Goal: Task Accomplishment & Management: Use online tool/utility

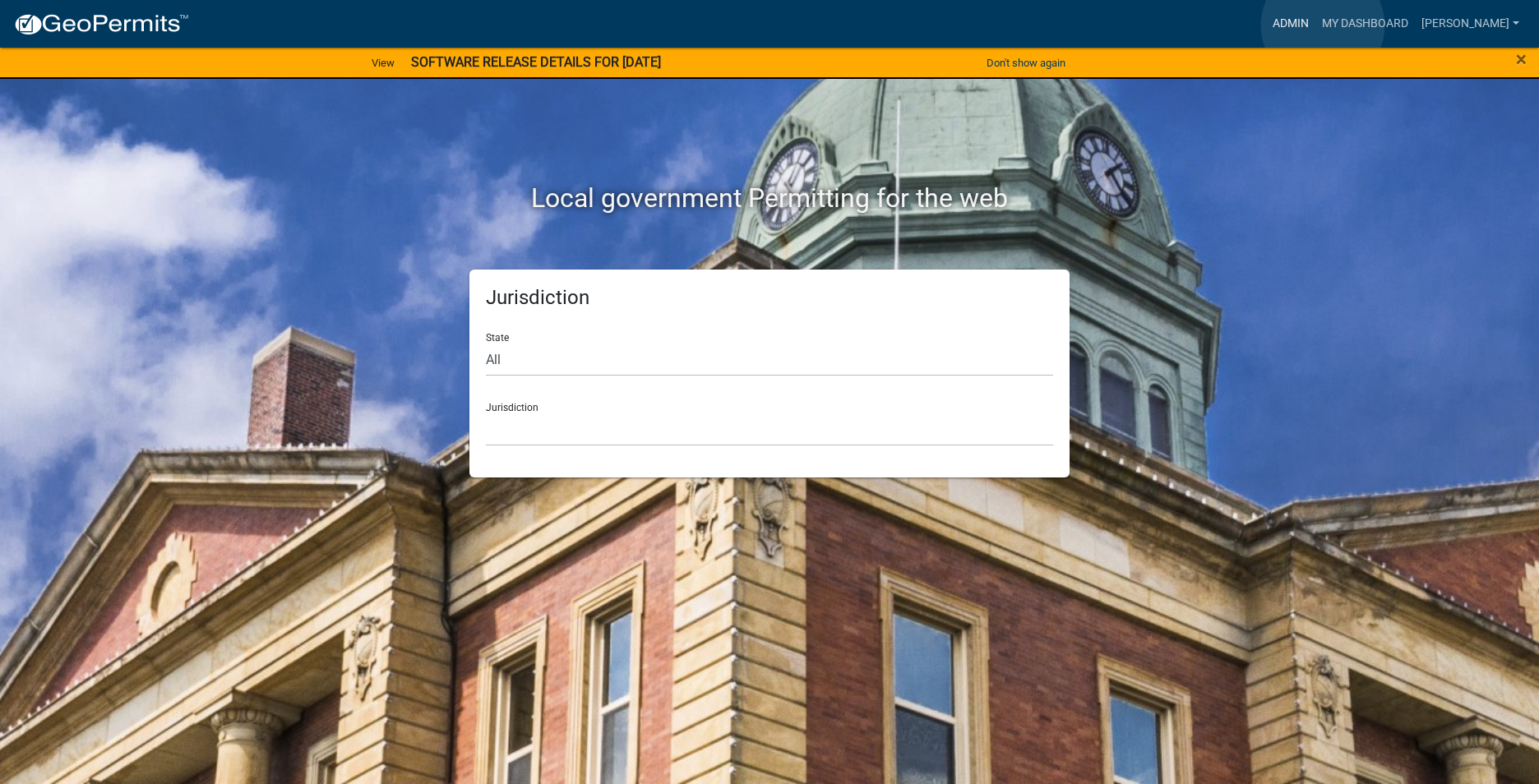
click at [1316, 25] on link "Admin" at bounding box center [1290, 24] width 50 height 31
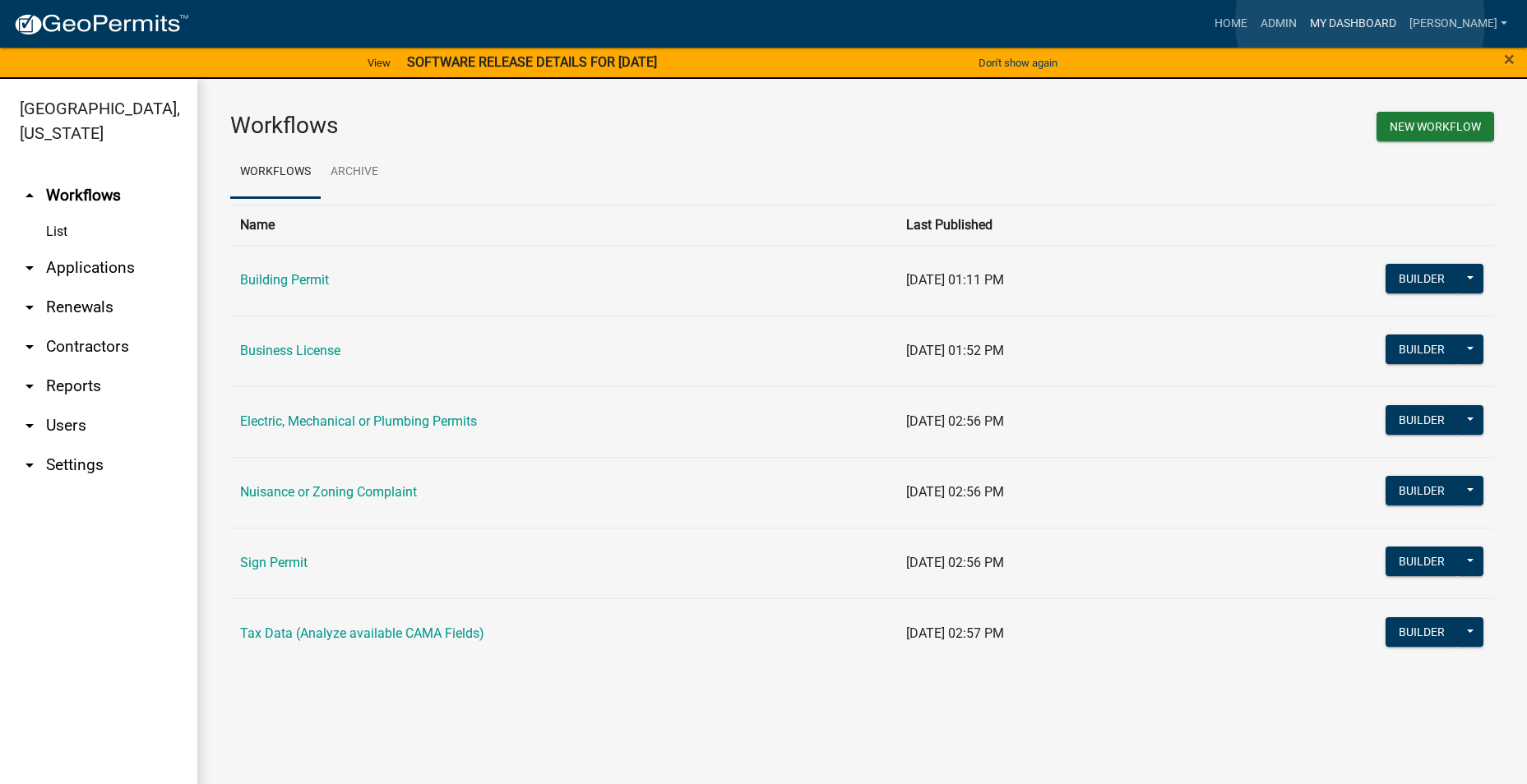
click at [1361, 21] on link "My Dashboard" at bounding box center [1353, 24] width 99 height 31
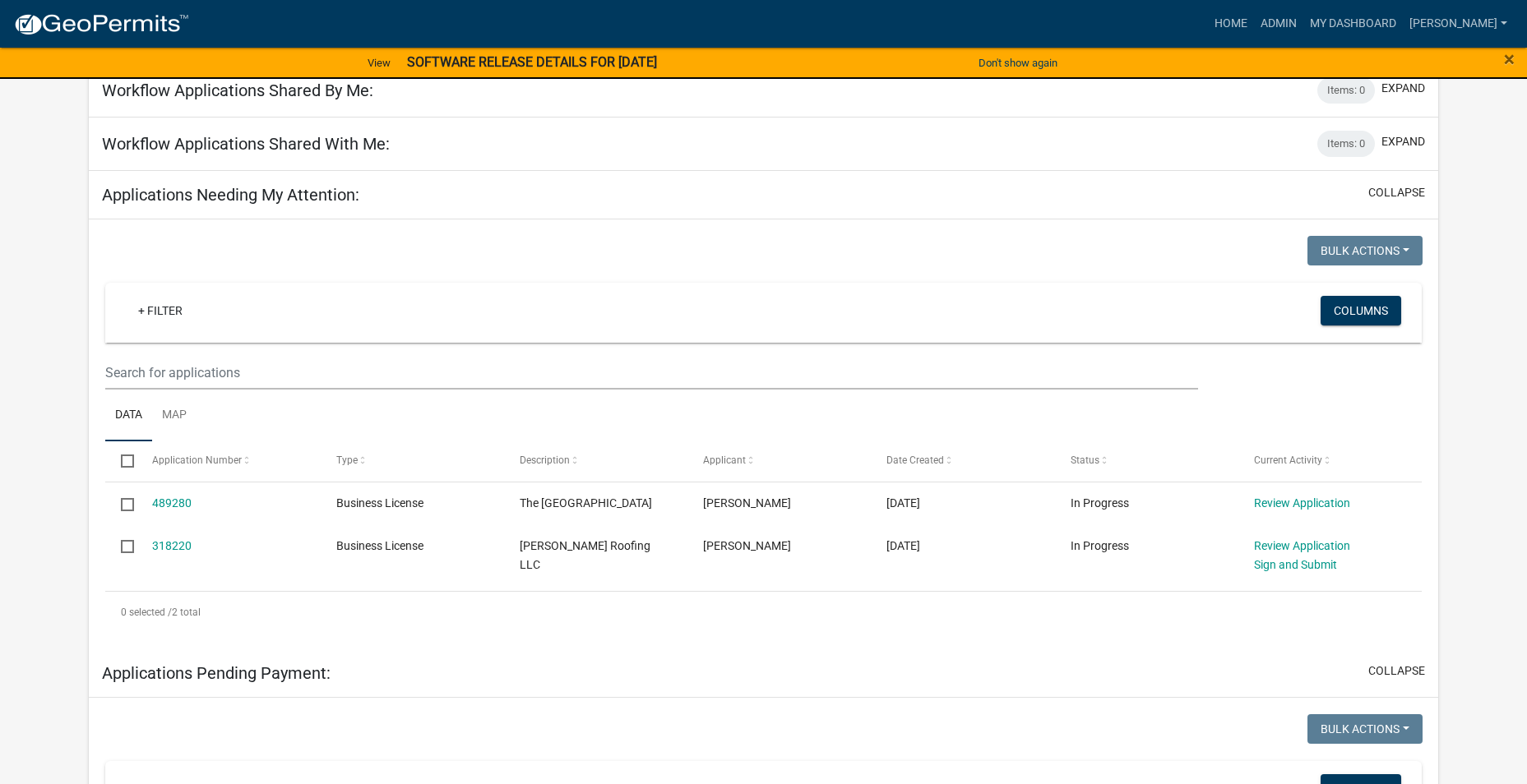
scroll to position [165, 0]
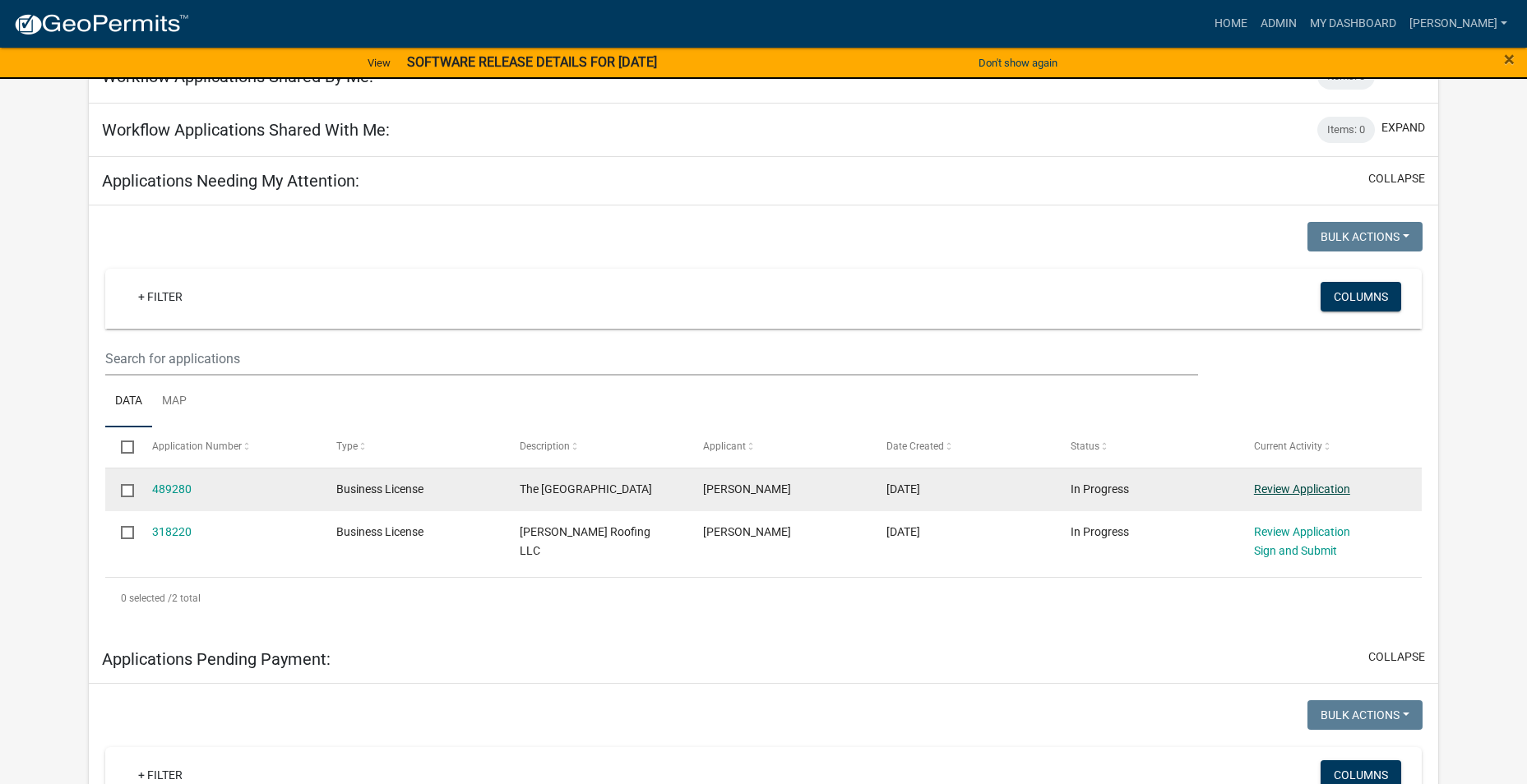
click at [1286, 489] on link "Review Application" at bounding box center [1302, 489] width 97 height 13
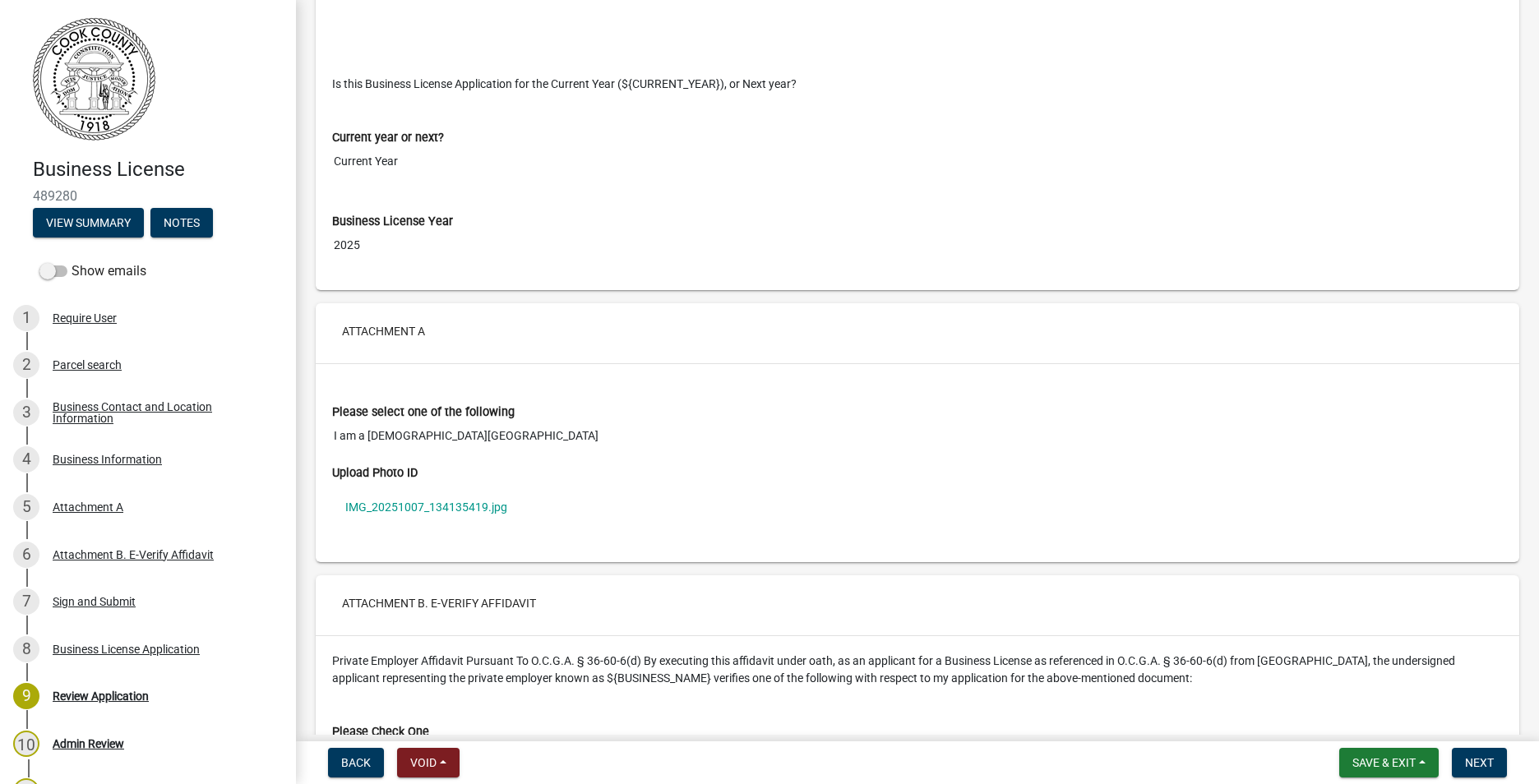
scroll to position [3370, 0]
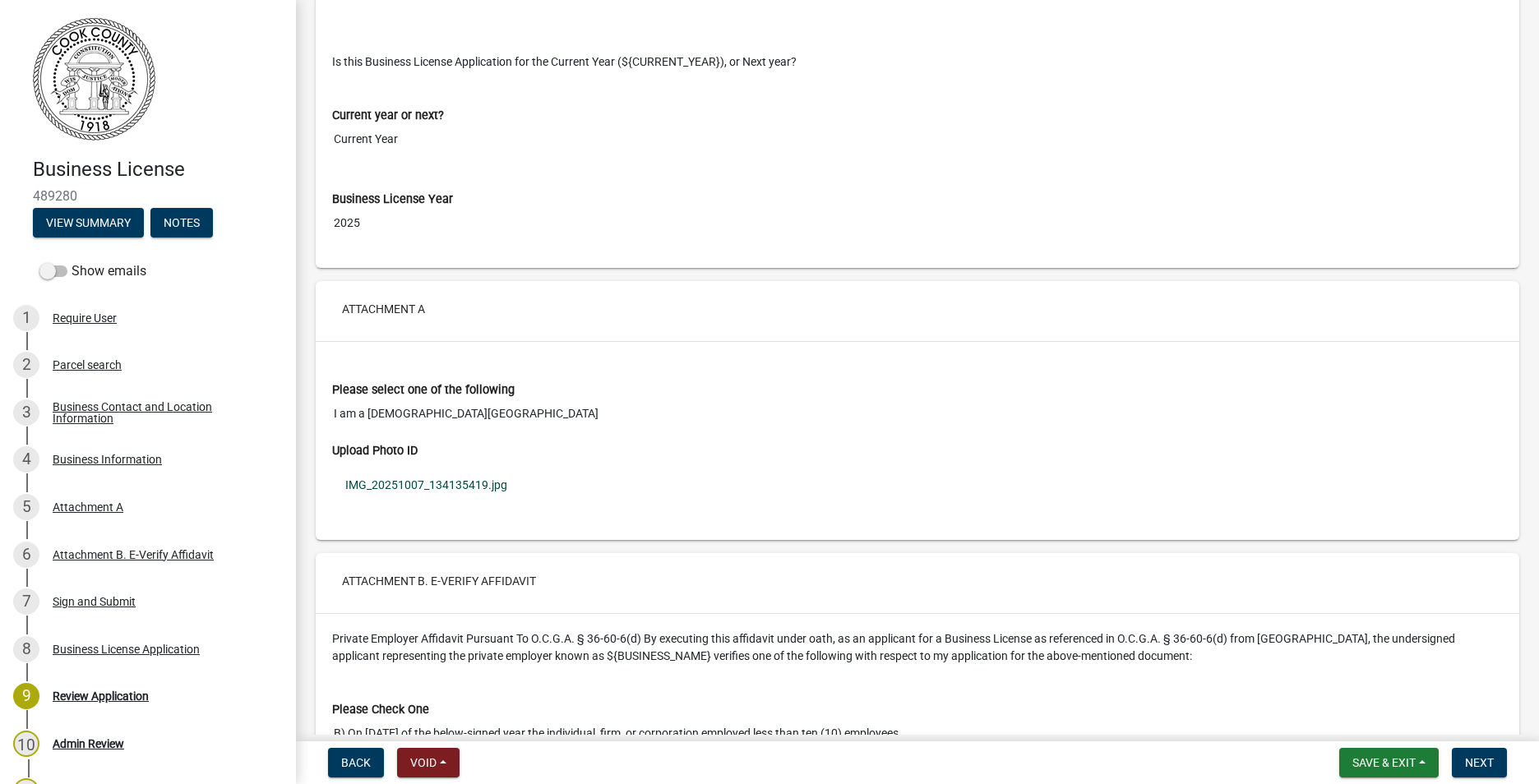
click at [428, 483] on link "IMG_20251007_134135419.jpg" at bounding box center [918, 484] width 1170 height 38
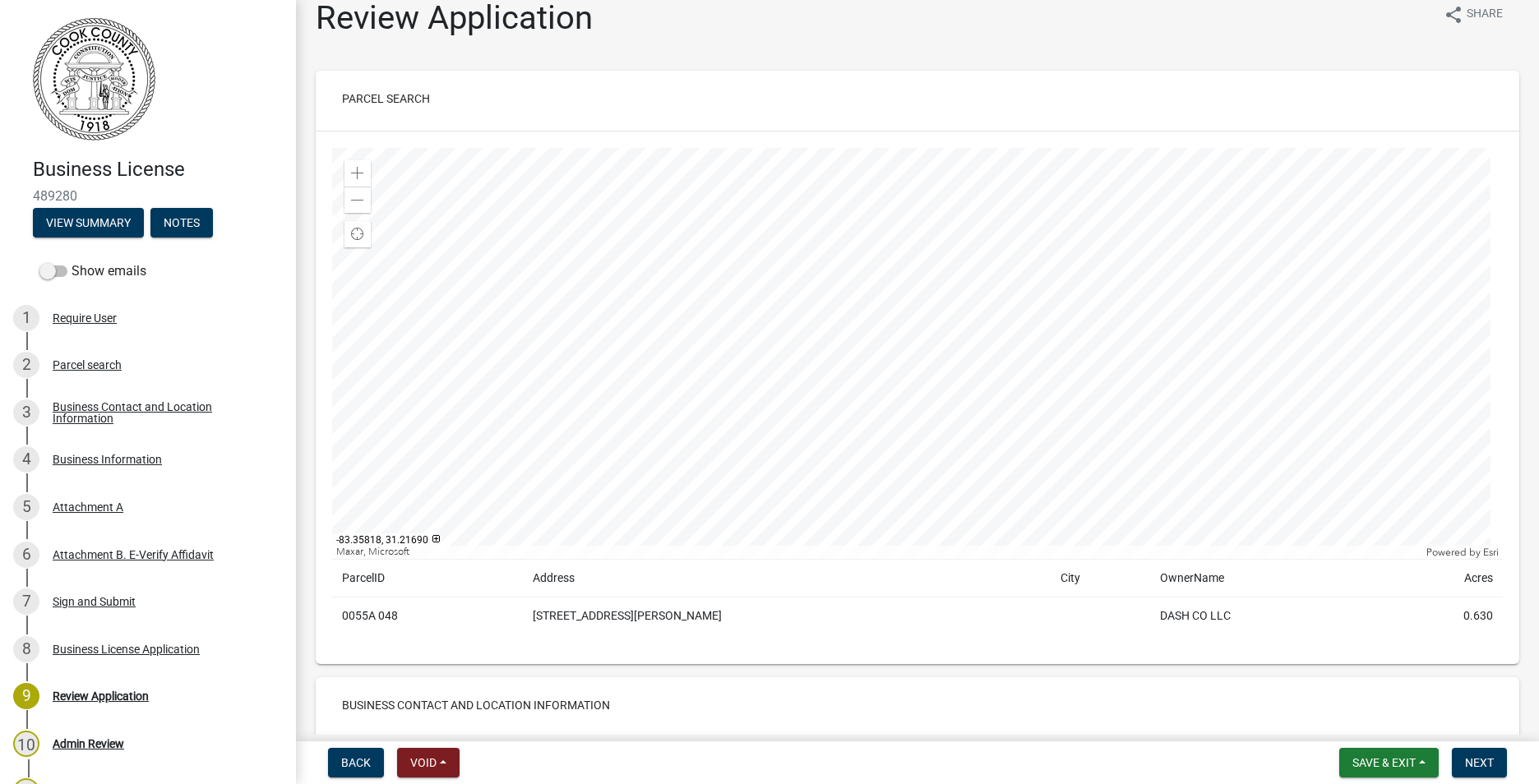
scroll to position [0, 0]
